Goal: Task Accomplishment & Management: Complete application form

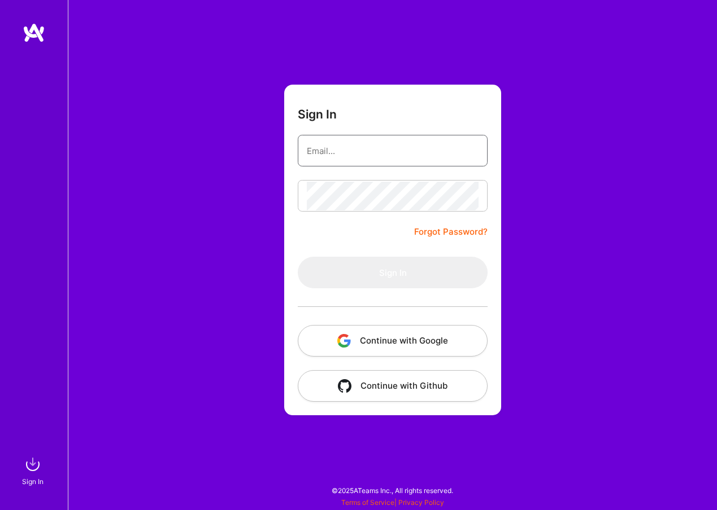
type input "[PERSON_NAME][EMAIL_ADDRESS][DOMAIN_NAME]"
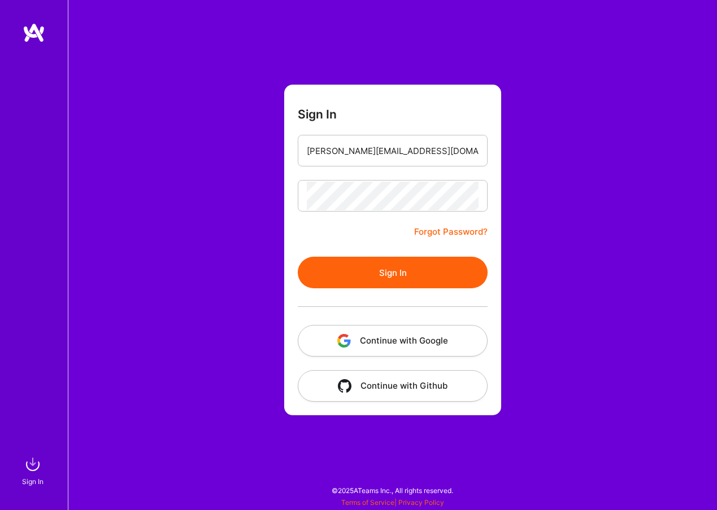
click at [370, 286] on button "Sign In" at bounding box center [393, 273] width 190 height 32
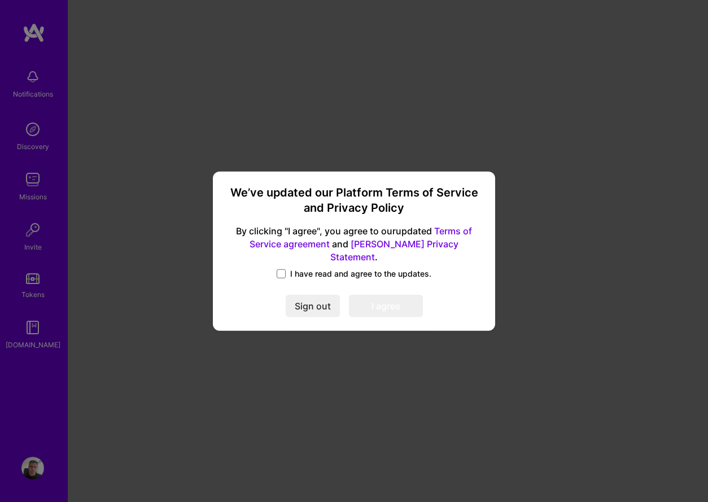
click at [314, 269] on span "I have read and agree to the updates." at bounding box center [360, 273] width 141 height 11
click at [0, 0] on input "I have read and agree to the updates." at bounding box center [0, 0] width 0 height 0
click at [383, 295] on button "I agree" at bounding box center [386, 306] width 74 height 23
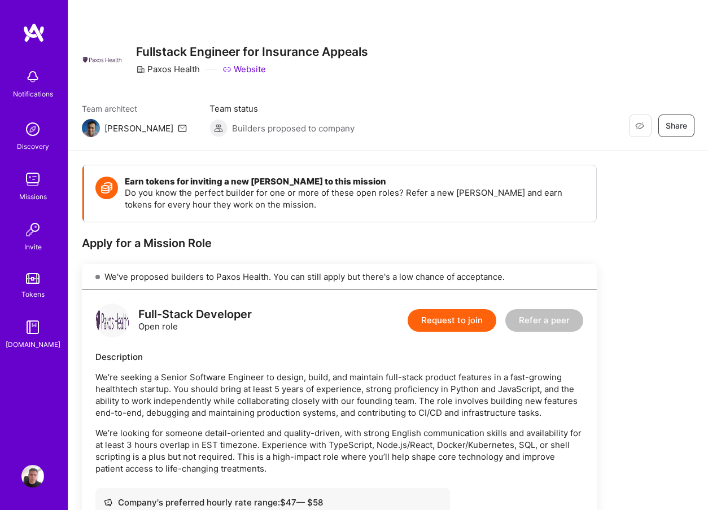
click at [434, 316] on button "Request to join" at bounding box center [452, 320] width 89 height 23
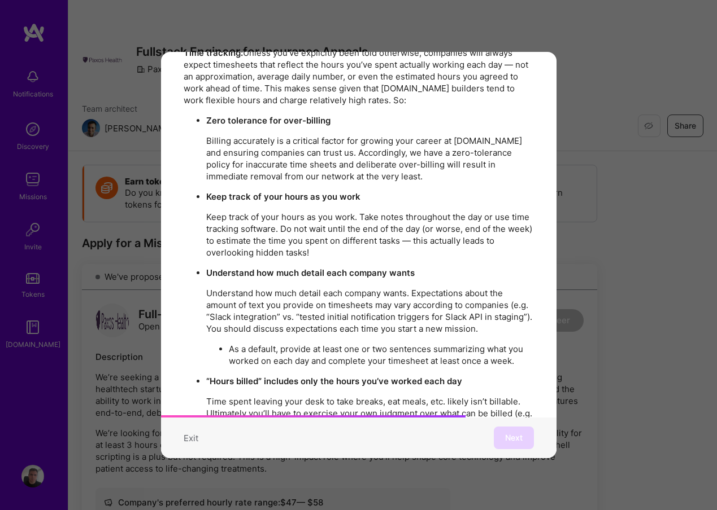
scroll to position [1444, 0]
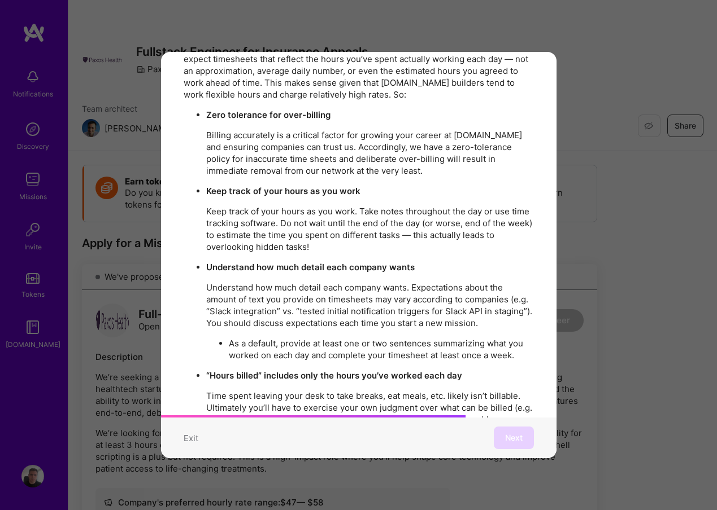
click at [398, 262] on strong "Understand how much detail each company wants" at bounding box center [310, 267] width 208 height 11
drag, startPoint x: 398, startPoint y: 246, endPoint x: 247, endPoint y: 247, distance: 150.8
click at [247, 262] on strong "Understand how much detail each company wants" at bounding box center [310, 267] width 208 height 11
drag, startPoint x: 247, startPoint y: 247, endPoint x: 390, endPoint y: 241, distance: 143.0
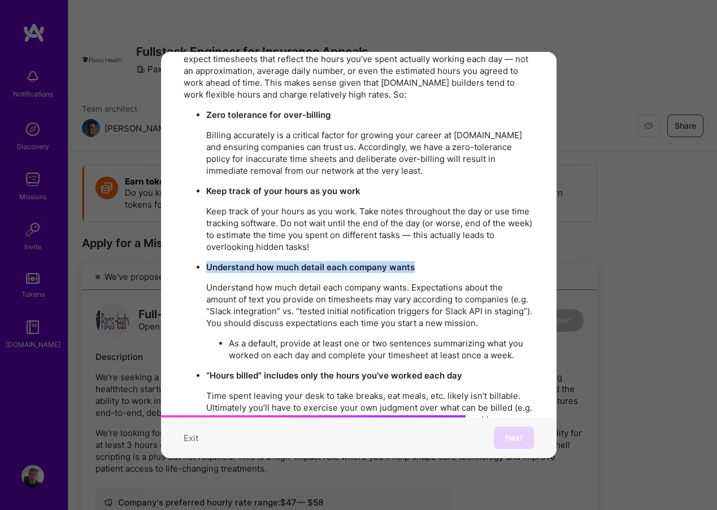
click at [391, 262] on strong "Understand how much detail each company wants" at bounding box center [310, 267] width 208 height 11
click at [390, 262] on strong "Understand how much detail each company wants" at bounding box center [310, 267] width 208 height 11
drag, startPoint x: 390, startPoint y: 241, endPoint x: 330, endPoint y: 241, distance: 59.9
click at [330, 262] on strong "Understand how much detail each company wants" at bounding box center [310, 267] width 208 height 11
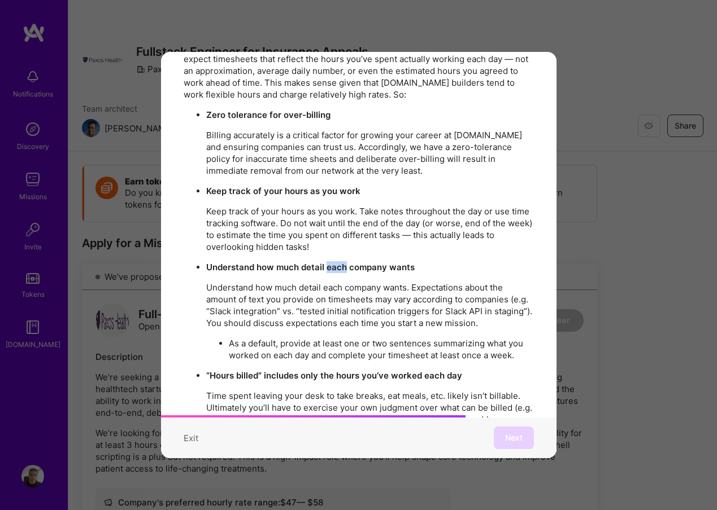
click at [330, 262] on strong "Understand how much detail each company wants" at bounding box center [310, 267] width 208 height 11
click at [362, 262] on strong "Understand how much detail each company wants" at bounding box center [310, 267] width 208 height 11
drag, startPoint x: 362, startPoint y: 241, endPoint x: 265, endPoint y: 244, distance: 96.6
click at [265, 262] on strong "Understand how much detail each company wants" at bounding box center [310, 267] width 208 height 11
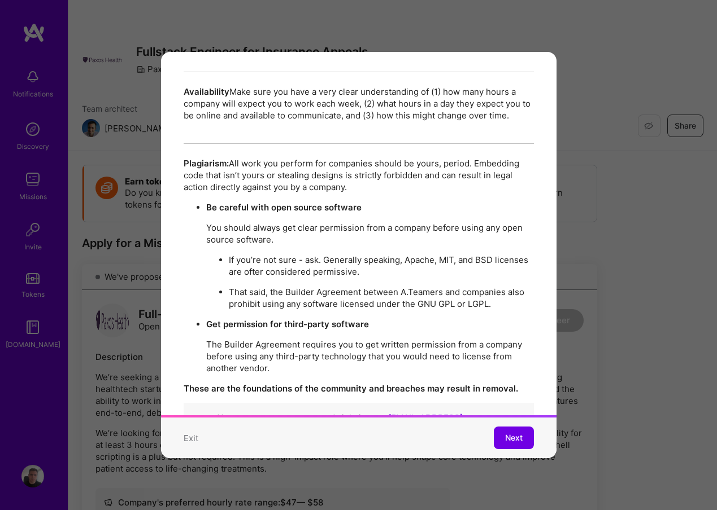
scroll to position [1945, 0]
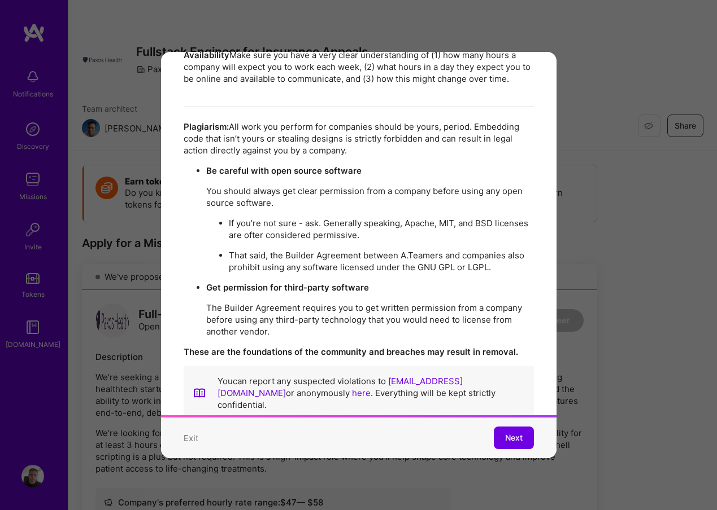
click at [440, 382] on div "You can report any suspected violations to [EMAIL_ADDRESS][DOMAIN_NAME] or anon…" at bounding box center [359, 393] width 350 height 54
click at [312, 347] on strong "These are the foundations of the community and breaches may result in removal." at bounding box center [351, 352] width 334 height 11
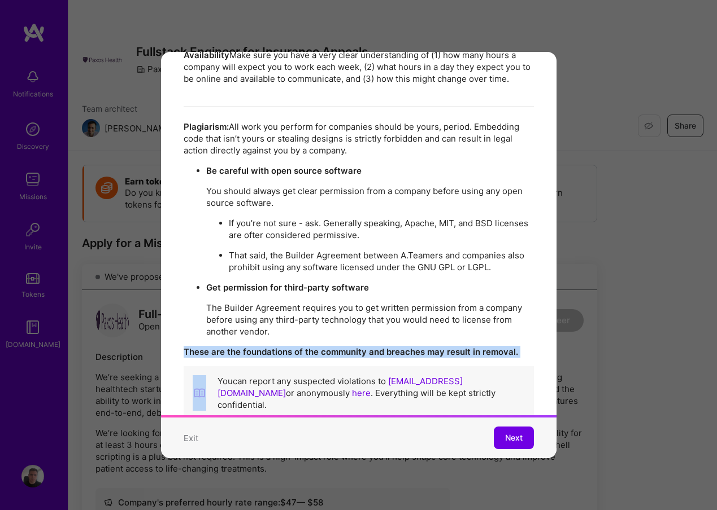
click at [312, 347] on strong "These are the foundations of the community and breaches may result in removal." at bounding box center [351, 352] width 334 height 11
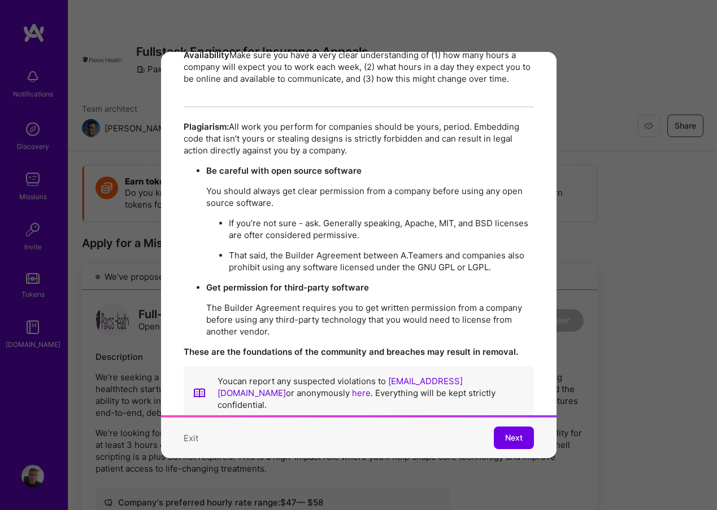
click at [312, 347] on strong "These are the foundations of the community and breaches may result in removal." at bounding box center [351, 352] width 334 height 11
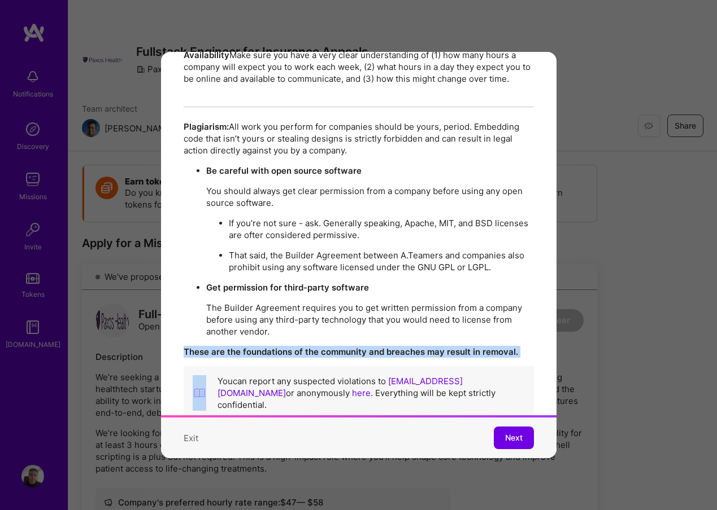
click at [312, 347] on strong "These are the foundations of the community and breaches may result in removal." at bounding box center [351, 352] width 334 height 11
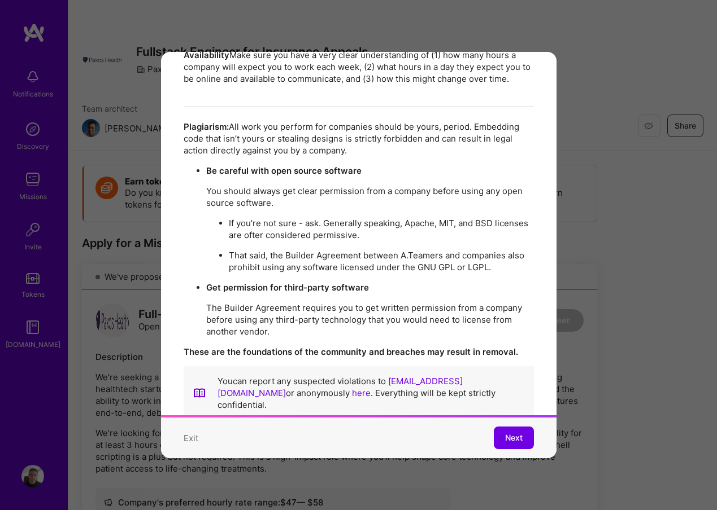
click at [312, 347] on strong "These are the foundations of the community and breaches may result in removal." at bounding box center [351, 352] width 334 height 11
click at [322, 347] on strong "These are the foundations of the community and breaches may result in removal." at bounding box center [351, 352] width 334 height 11
click at [496, 427] on button "Next" at bounding box center [513, 438] width 40 height 23
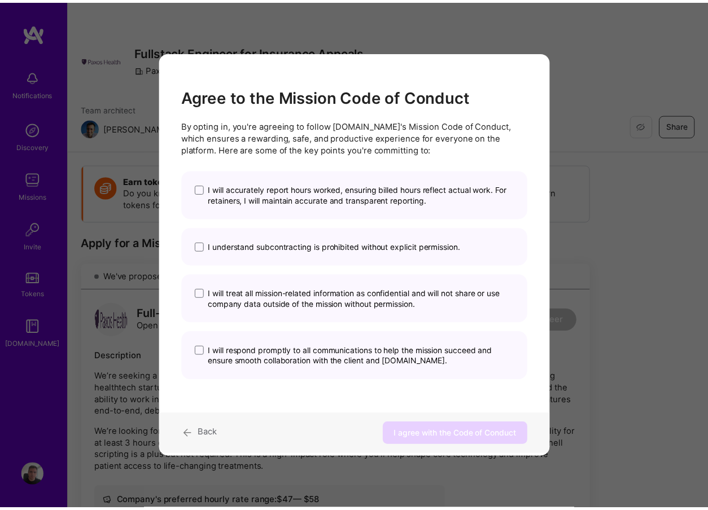
scroll to position [0, 0]
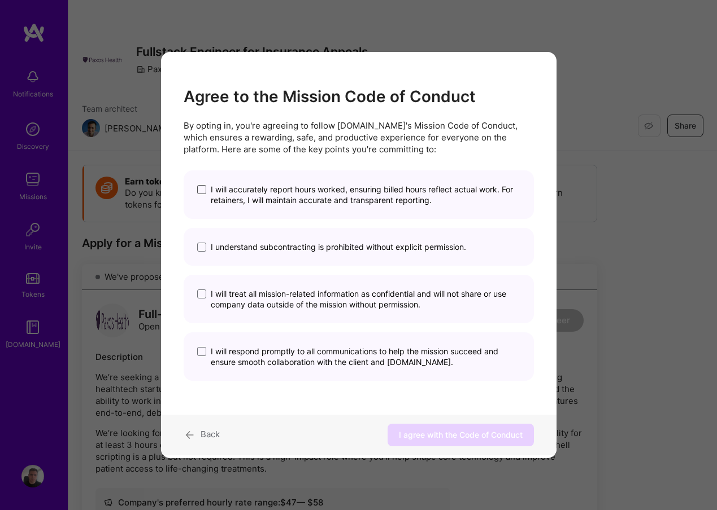
click at [200, 194] on span "modal" at bounding box center [201, 189] width 9 height 9
click at [0, 0] on input "I will accurately report hours worked, ensuring billed hours reflect actual wor…" at bounding box center [0, 0] width 0 height 0
click at [201, 250] on span "modal" at bounding box center [201, 247] width 9 height 9
click at [0, 0] on input "I understand subcontracting is prohibited without explicit permission." at bounding box center [0, 0] width 0 height 0
click at [203, 295] on span "modal" at bounding box center [201, 294] width 9 height 9
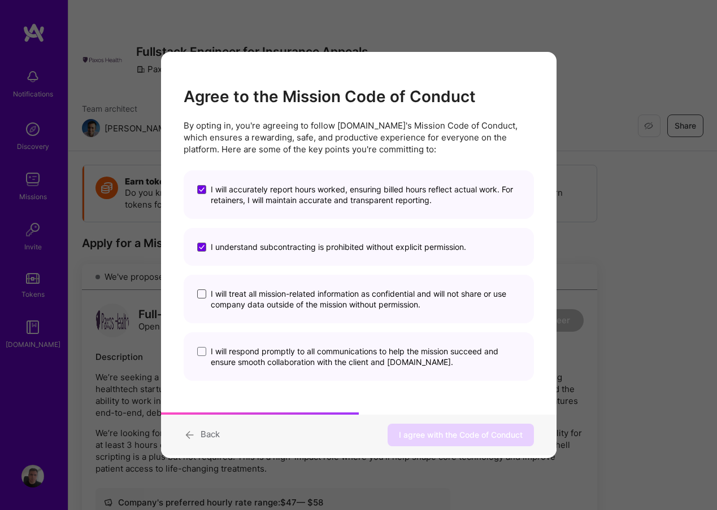
click at [0, 0] on input "I will treat all mission-related information as confidential and will not share…" at bounding box center [0, 0] width 0 height 0
click at [204, 351] on span "modal" at bounding box center [201, 351] width 9 height 9
click at [0, 0] on input "I will respond promptly to all communications to help the mission succeed and e…" at bounding box center [0, 0] width 0 height 0
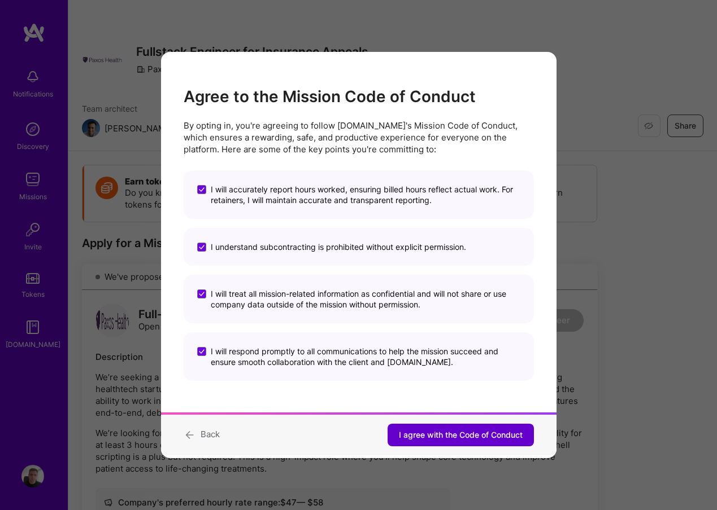
click at [506, 438] on span "I agree with the Code of Conduct" at bounding box center [461, 435] width 124 height 11
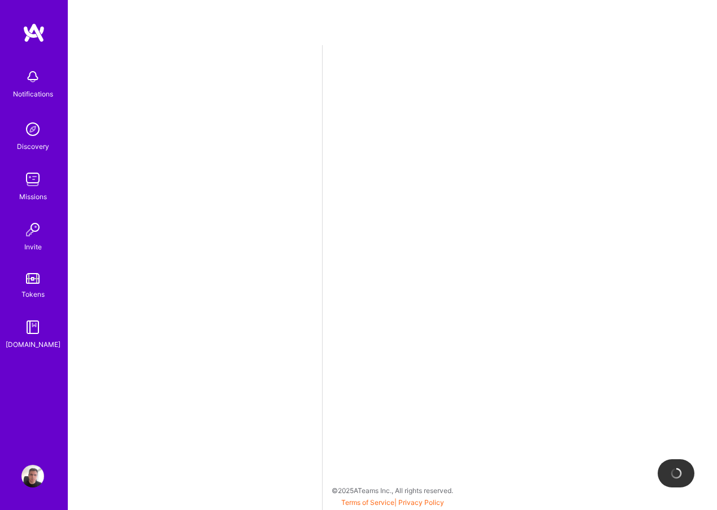
select select "HR"
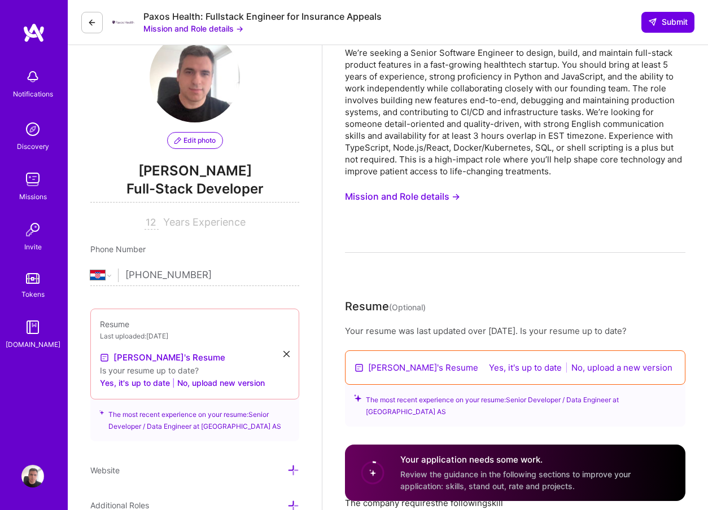
scroll to position [36, 0]
click at [396, 366] on link "[PERSON_NAME]'s Resume" at bounding box center [423, 367] width 110 height 12
click at [544, 368] on button "Yes, it's up to date" at bounding box center [526, 367] width 80 height 13
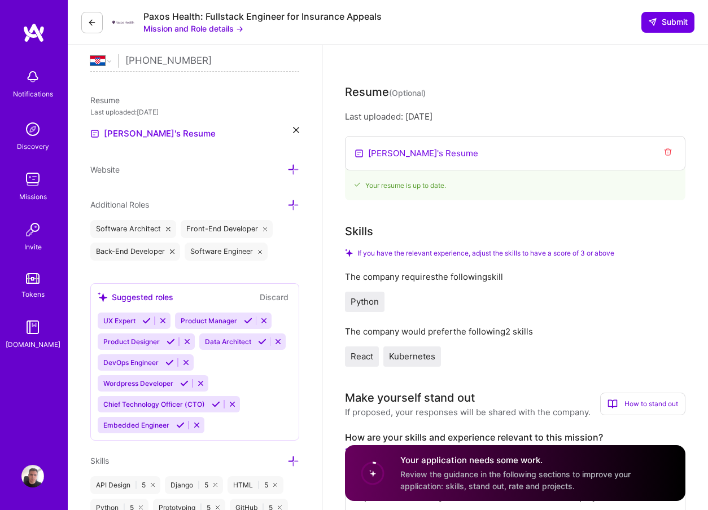
scroll to position [265, 0]
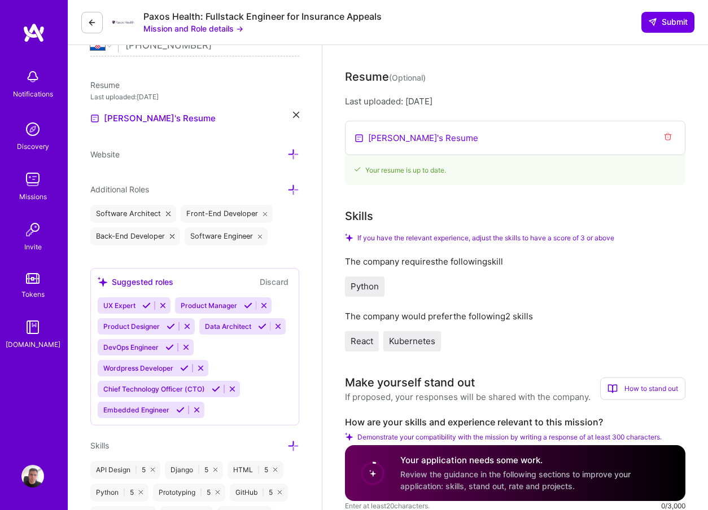
click at [372, 285] on span "Python" at bounding box center [365, 286] width 28 height 11
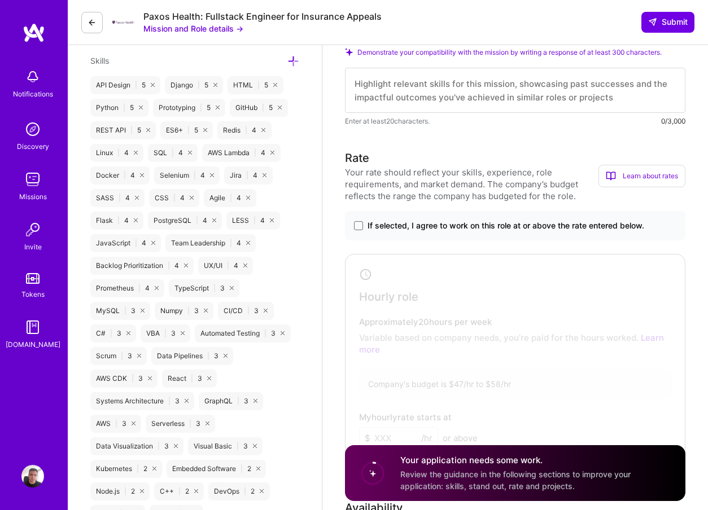
scroll to position [649, 0]
click at [356, 227] on span at bounding box center [358, 226] width 9 height 9
click at [0, 0] on input "If selected, I agree to work on this role at or above the rate entered below." at bounding box center [0, 0] width 0 height 0
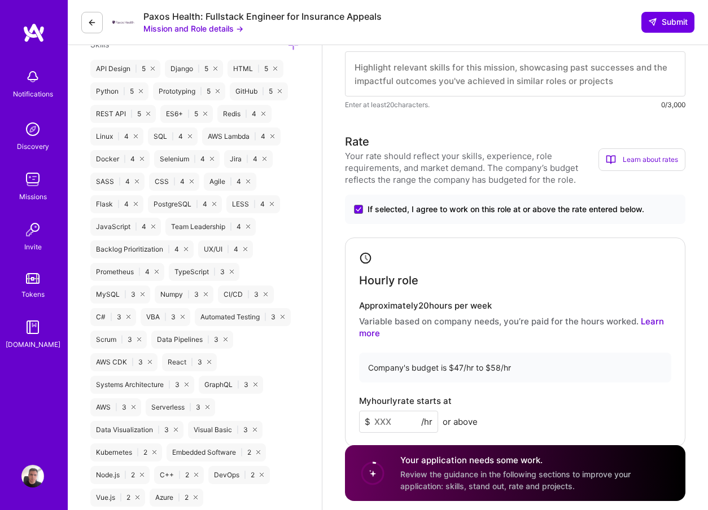
scroll to position [671, 0]
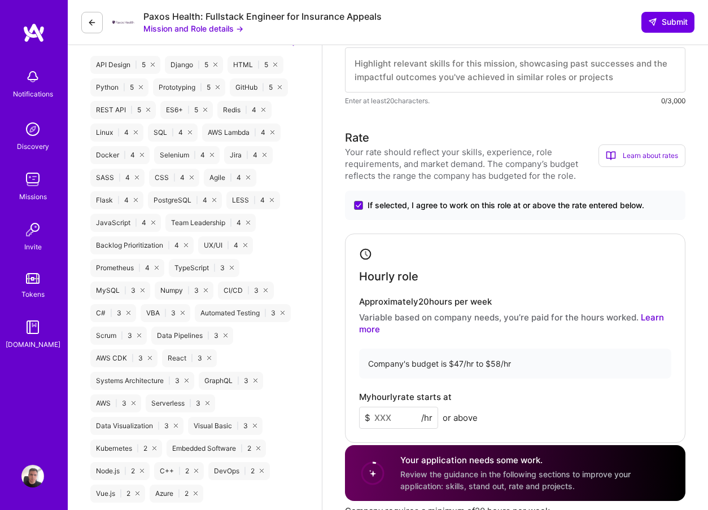
click at [525, 408] on div "My hourly rate starts at $ /hr or above" at bounding box center [515, 410] width 312 height 37
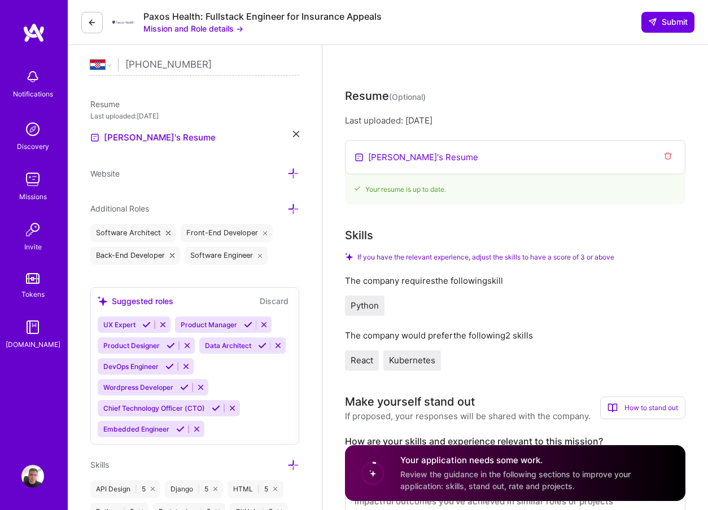
scroll to position [0, 0]
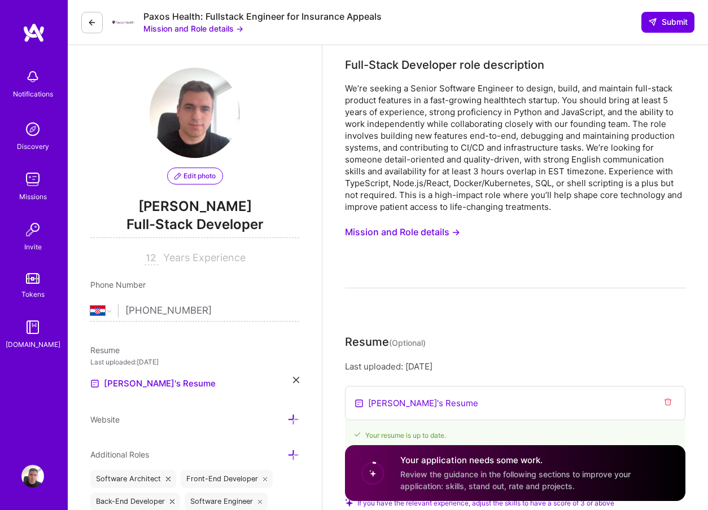
click at [37, 176] on img at bounding box center [32, 179] width 23 height 23
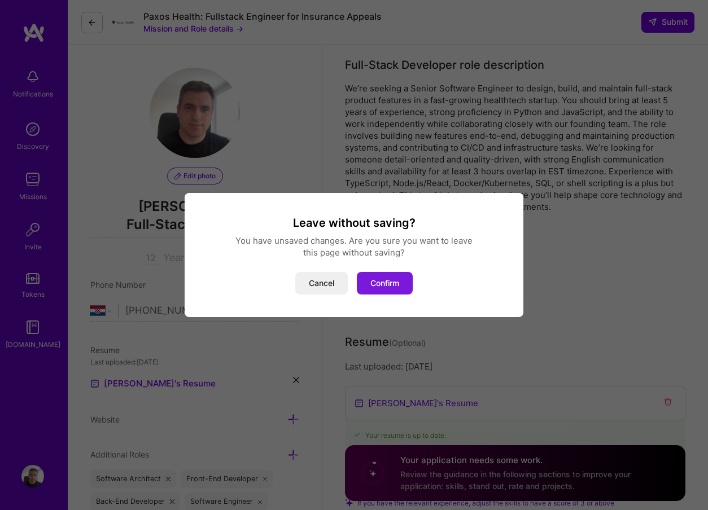
click at [394, 285] on button "Confirm" at bounding box center [385, 283] width 56 height 23
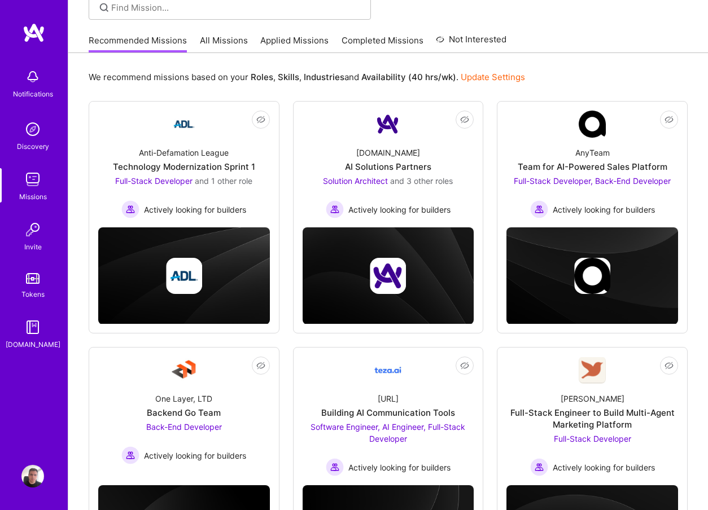
scroll to position [90, 0]
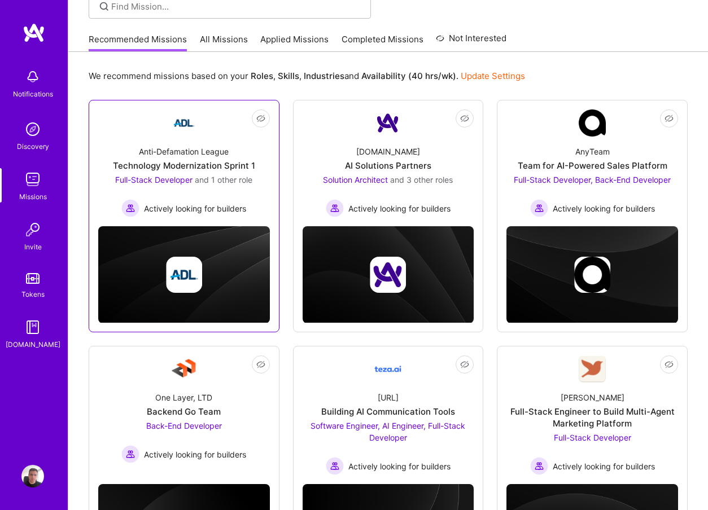
click at [205, 161] on div "Technology Modernization Sprint 1" at bounding box center [184, 166] width 142 height 12
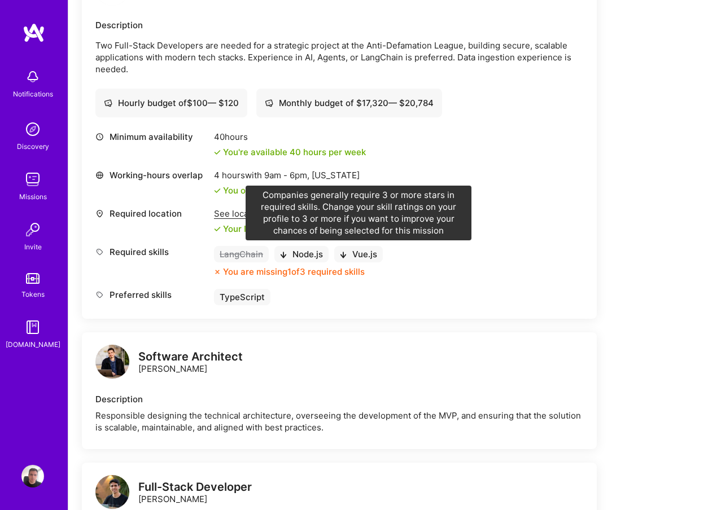
scroll to position [333, 0]
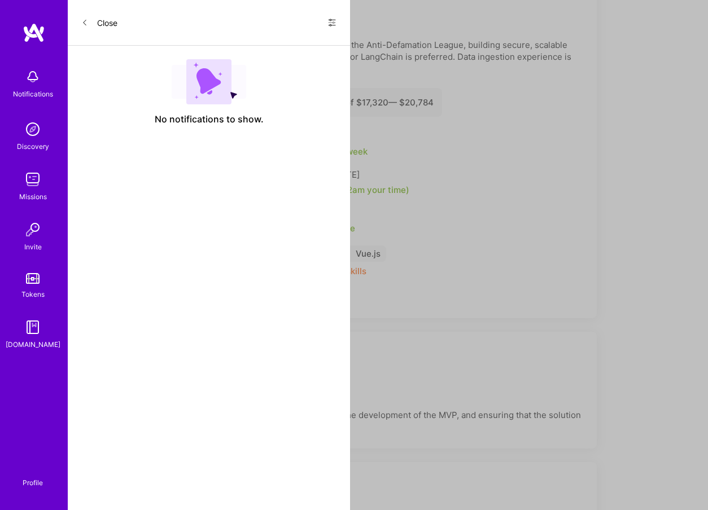
scroll to position [90, 0]
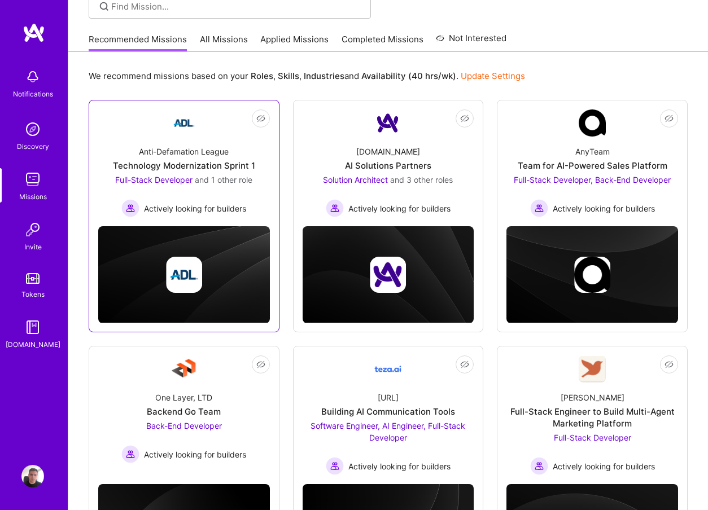
click at [236, 272] on div at bounding box center [184, 275] width 172 height 36
click at [178, 271] on img at bounding box center [184, 275] width 36 height 36
click at [196, 145] on div "Anti-Defamation League Technology Modernization Sprint 1 Full-Stack Developer a…" at bounding box center [184, 177] width 172 height 81
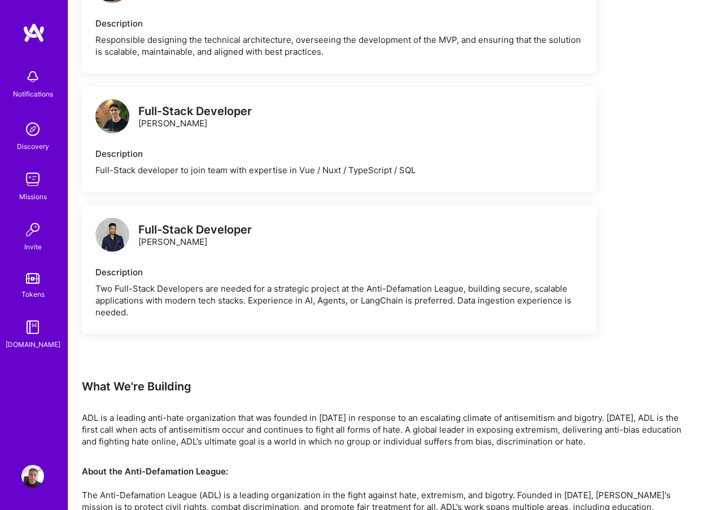
scroll to position [760, 0]
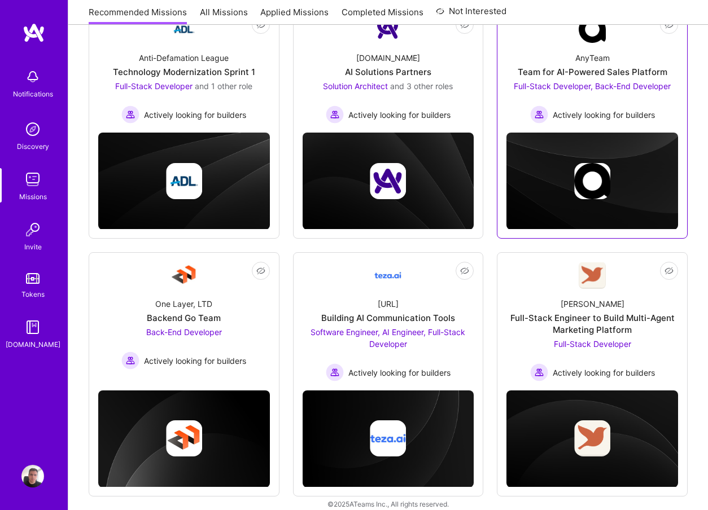
scroll to position [198, 0]
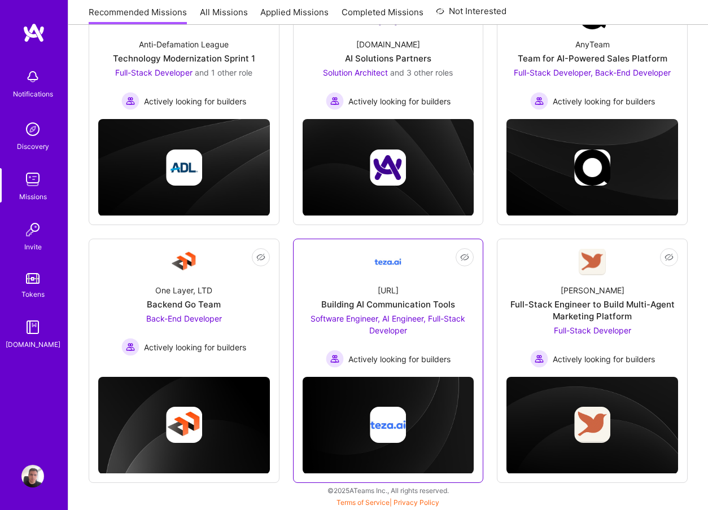
click at [396, 409] on img at bounding box center [388, 425] width 36 height 36
click at [417, 286] on div "[URL] Building AI Communication Tools Software Engineer, AI Engineer, Full-Stac…" at bounding box center [389, 322] width 172 height 93
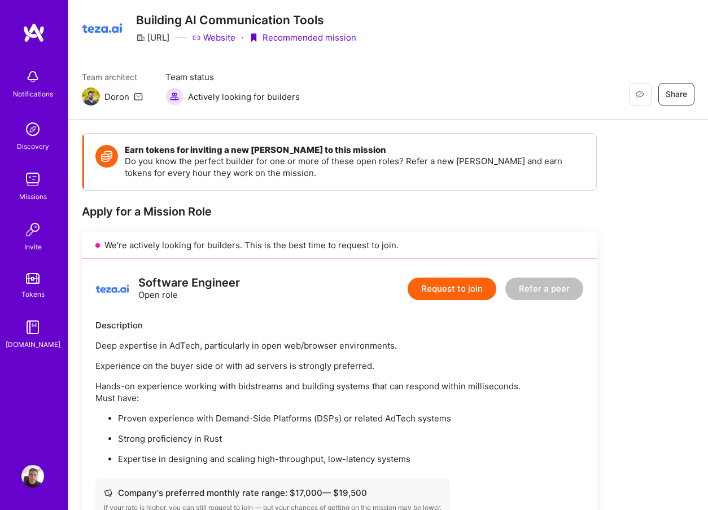
scroll to position [36, 0]
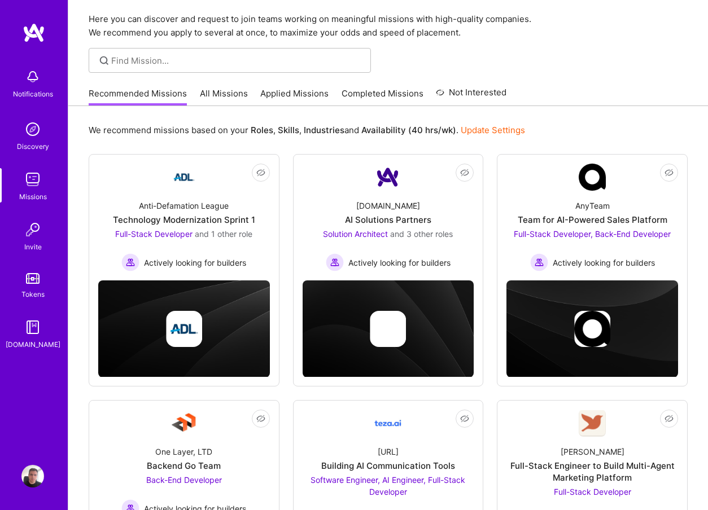
scroll to position [198, 0]
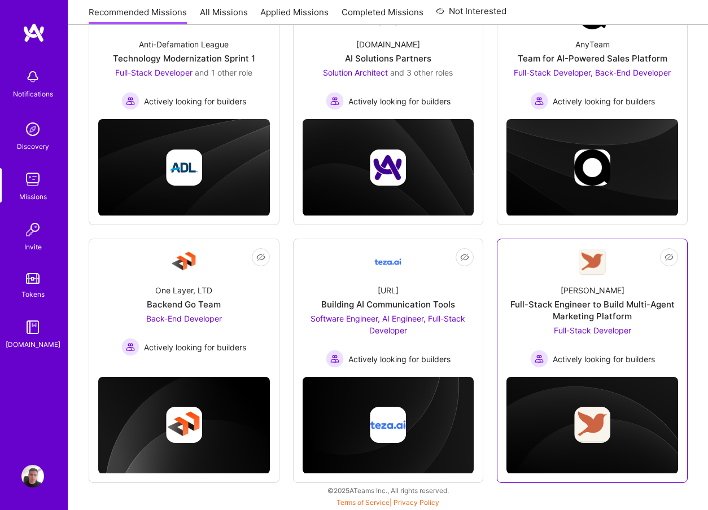
click at [532, 319] on div "Full-Stack Engineer to Build Multi-Agent Marketing Platform" at bounding box center [592, 311] width 172 height 24
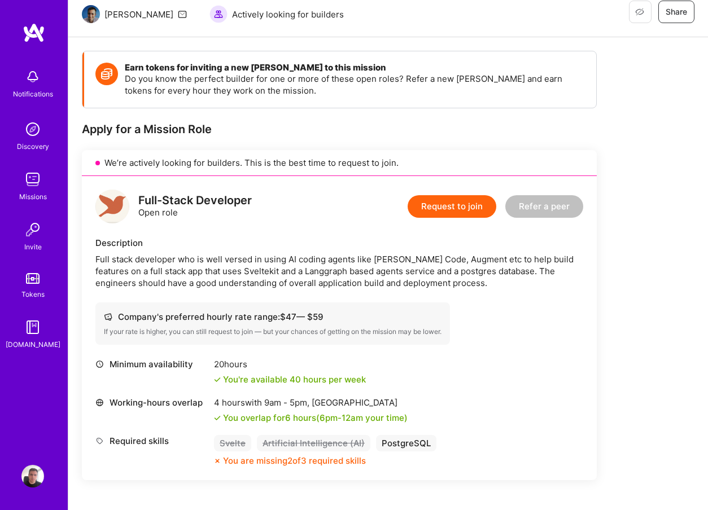
scroll to position [118, 0]
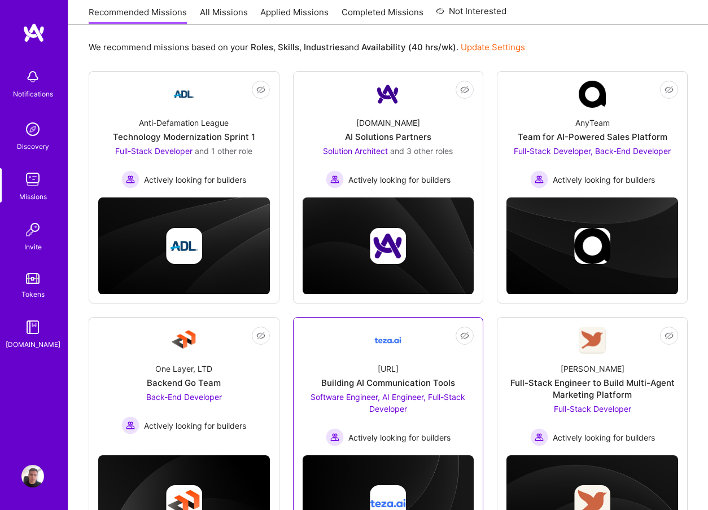
scroll to position [65, 0]
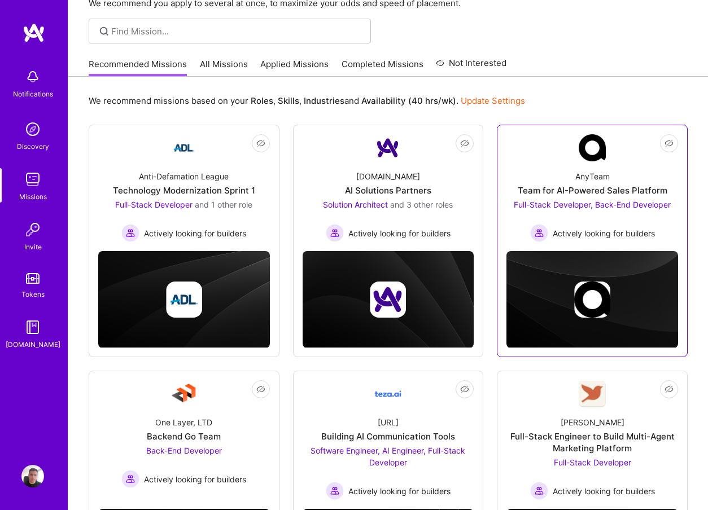
click at [551, 193] on div "Team for AI-Powered Sales Platform" at bounding box center [593, 191] width 150 height 12
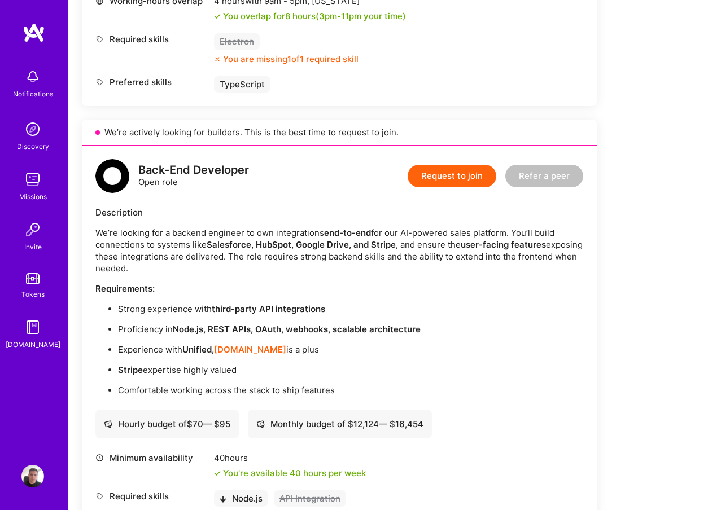
scroll to position [634, 0]
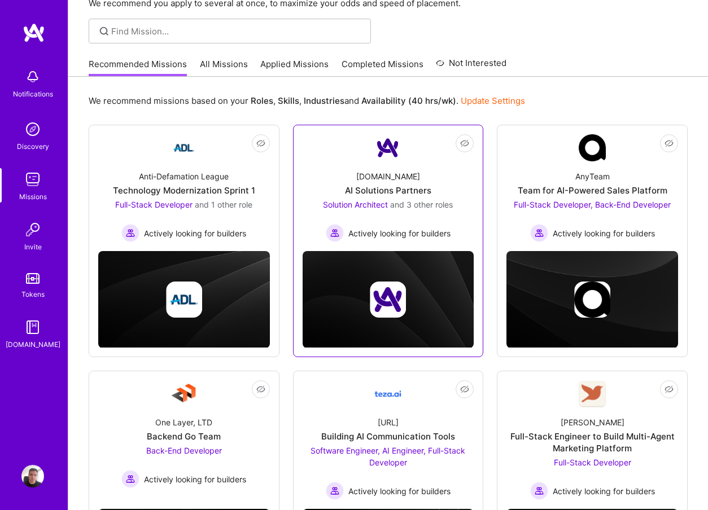
scroll to position [58, 0]
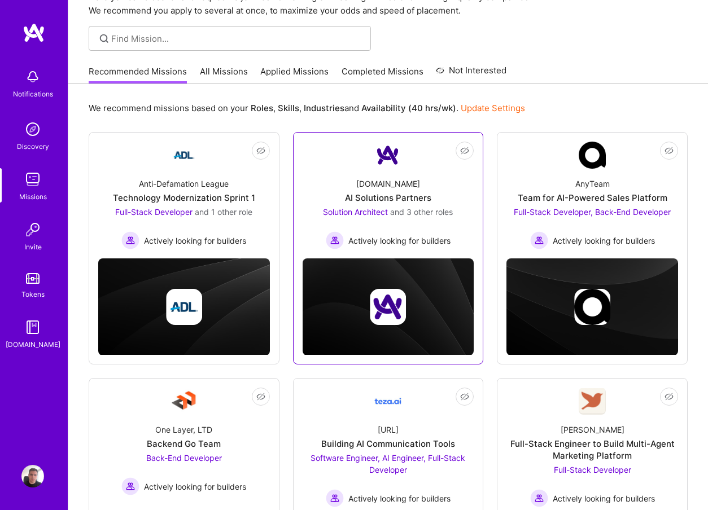
click at [429, 181] on div "[DOMAIN_NAME] AI Solutions Partners Solution Architect and 3 other roles Active…" at bounding box center [389, 209] width 172 height 81
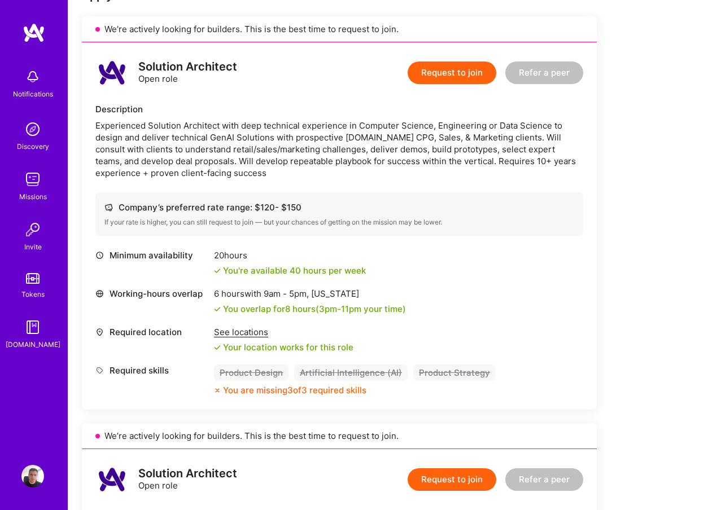
scroll to position [258, 0]
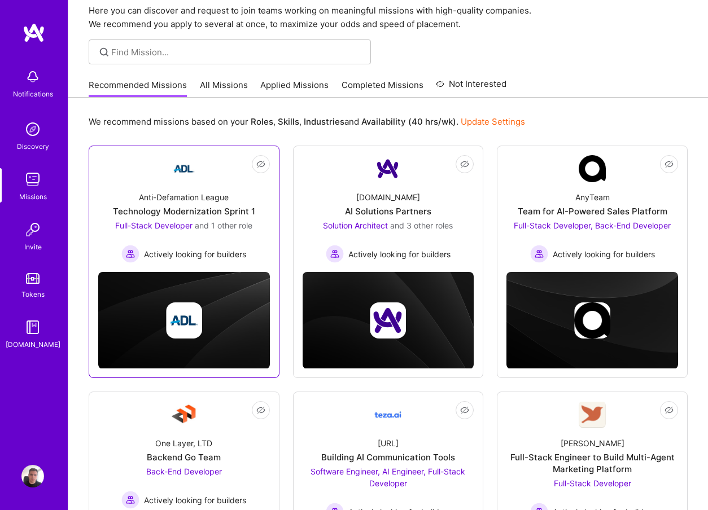
scroll to position [44, 0]
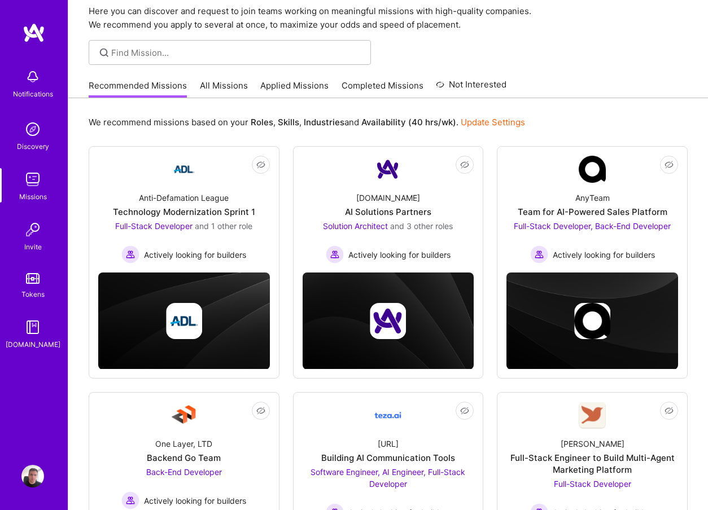
click at [244, 86] on link "All Missions" at bounding box center [224, 89] width 48 height 19
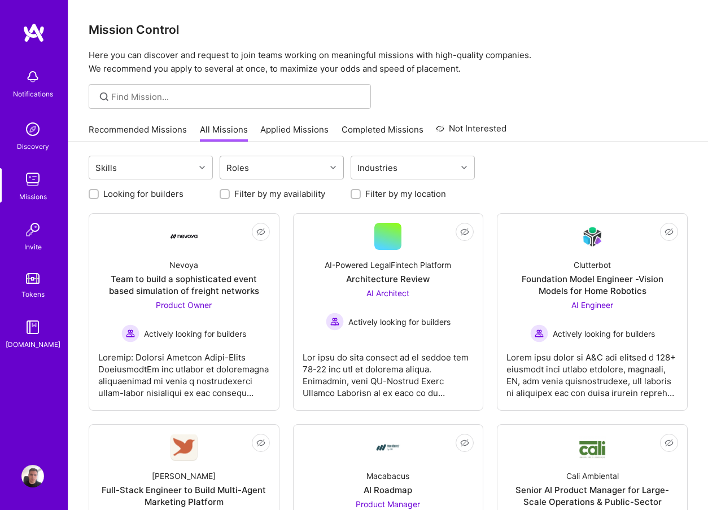
click at [249, 169] on div "Roles" at bounding box center [238, 168] width 28 height 16
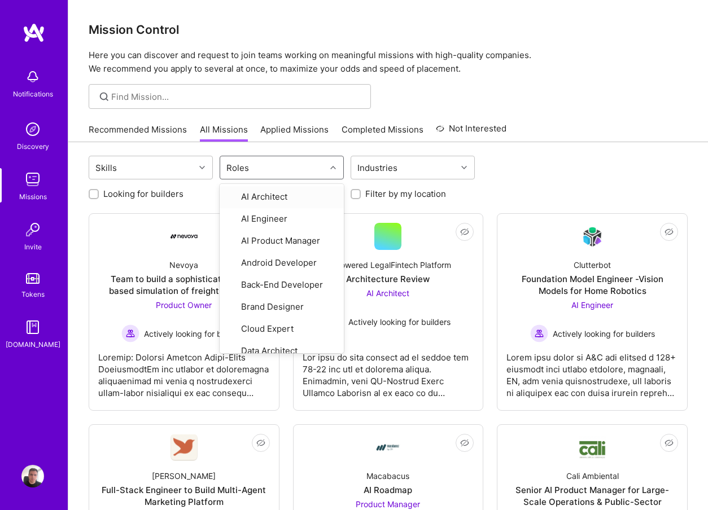
click at [244, 169] on div "Roles" at bounding box center [238, 168] width 28 height 16
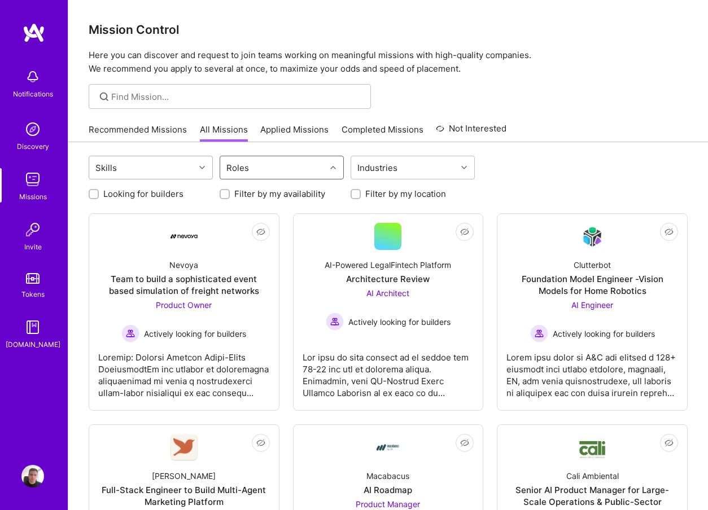
click at [196, 178] on div at bounding box center [204, 167] width 18 height 23
type input "pyth"
click at [102, 194] on input "checkbox" at bounding box center [102, 198] width 8 height 8
checkbox input "true"
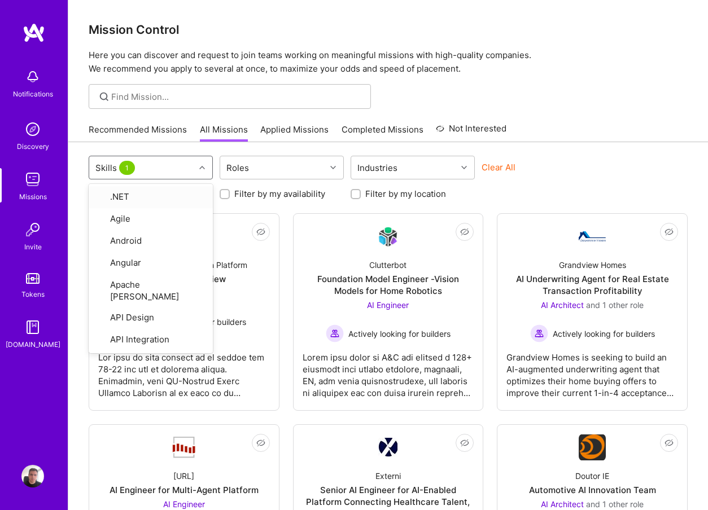
click at [580, 107] on div at bounding box center [388, 96] width 640 height 25
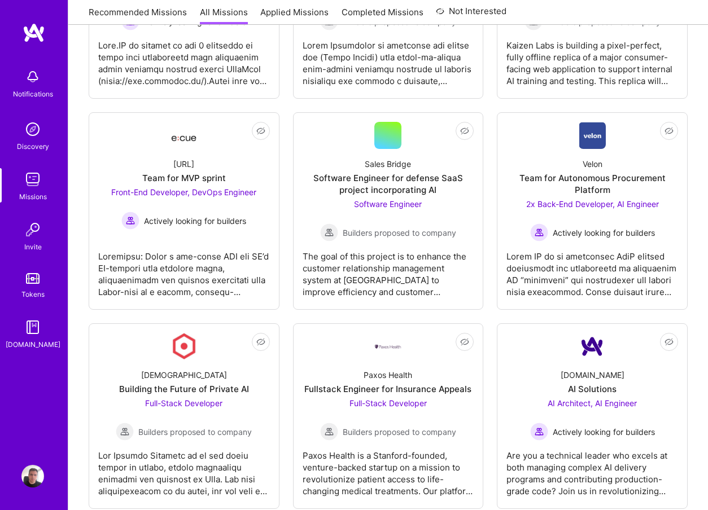
scroll to position [730, 0]
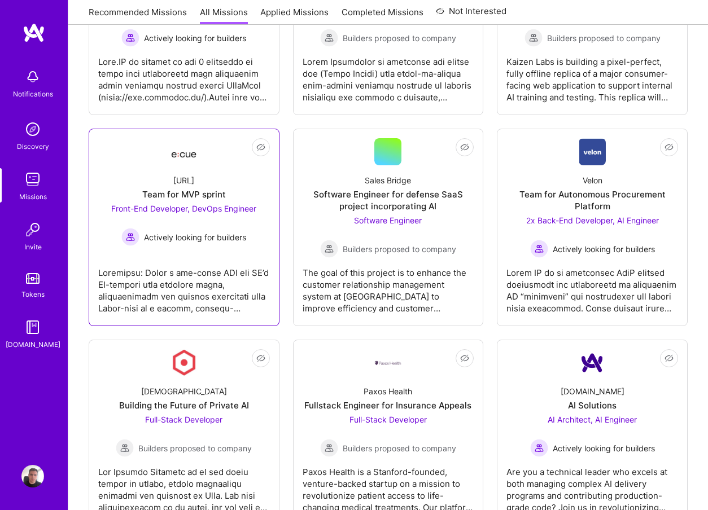
click at [261, 249] on link "Not Interested [URL] Team for MVP sprint Front-End Developer, DevOps Engineer A…" at bounding box center [184, 227] width 172 height 178
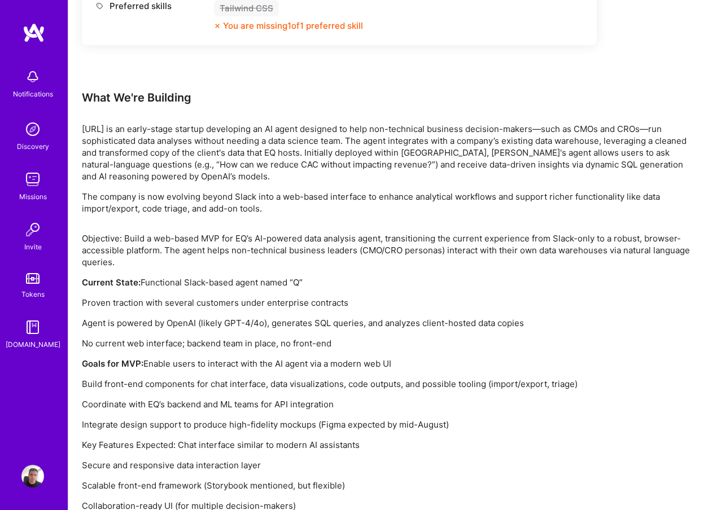
scroll to position [1037, 0]
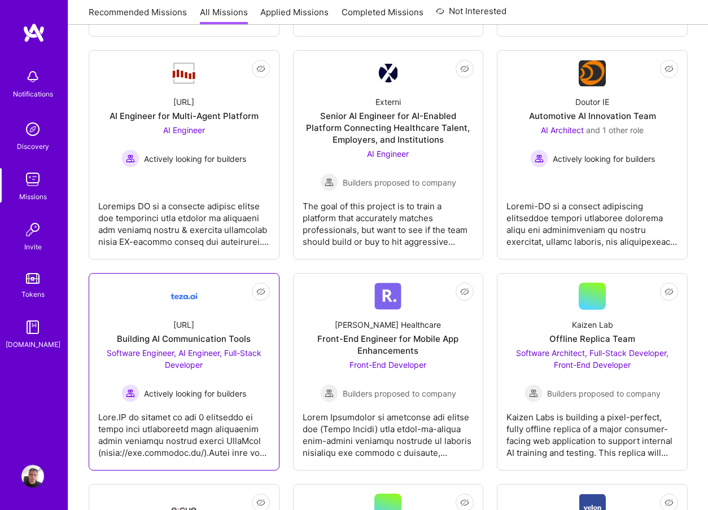
scroll to position [317, 0]
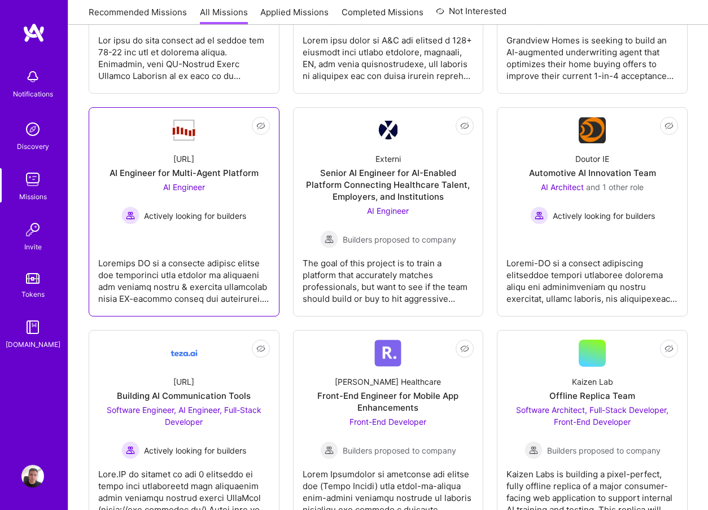
click at [259, 275] on div at bounding box center [184, 276] width 172 height 56
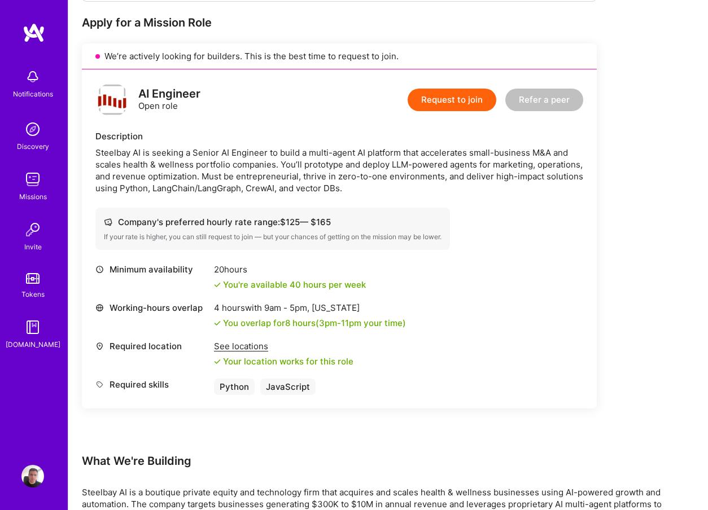
scroll to position [222, 0]
